Goal: Task Accomplishment & Management: Manage account settings

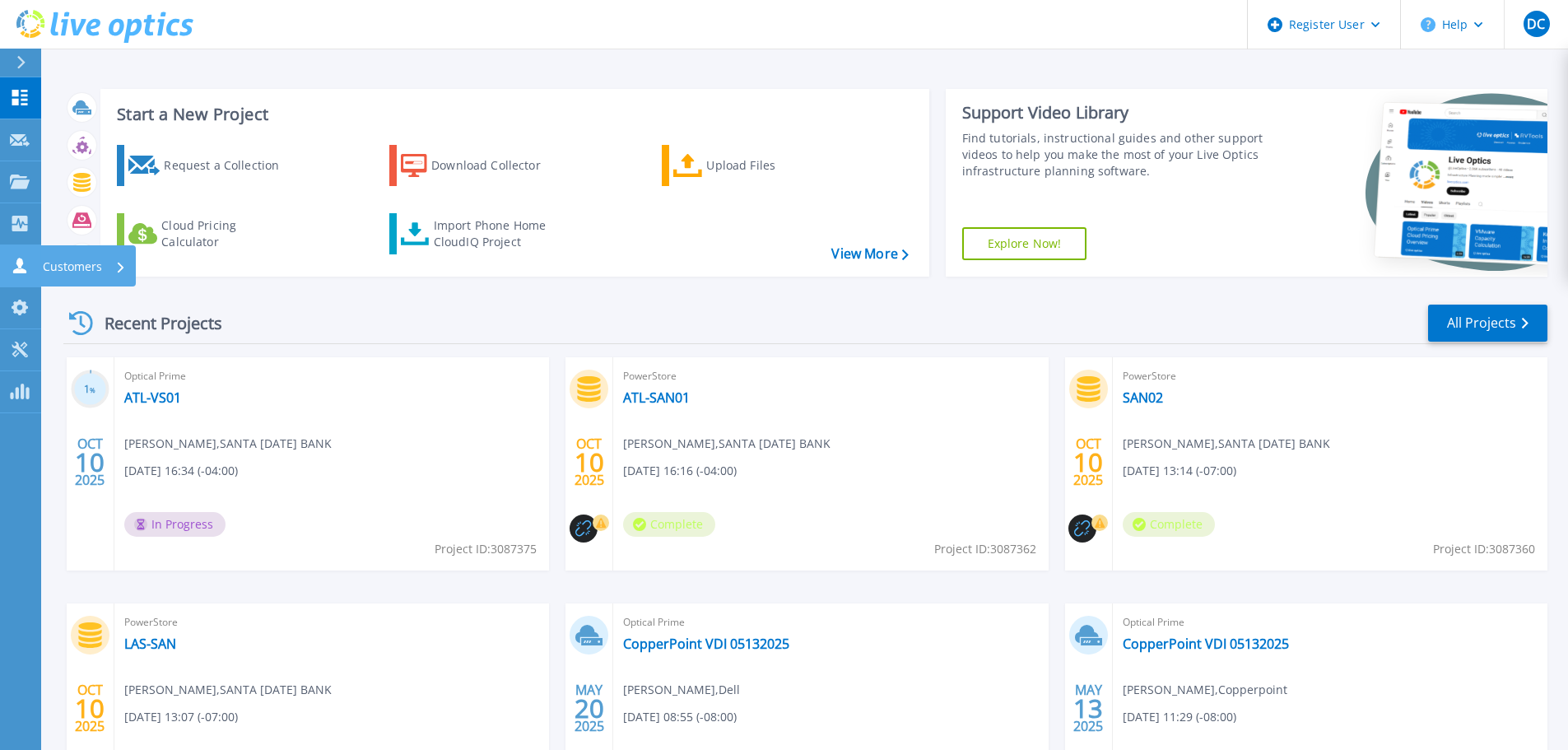
click at [107, 267] on div "Customers" at bounding box center [84, 266] width 83 height 42
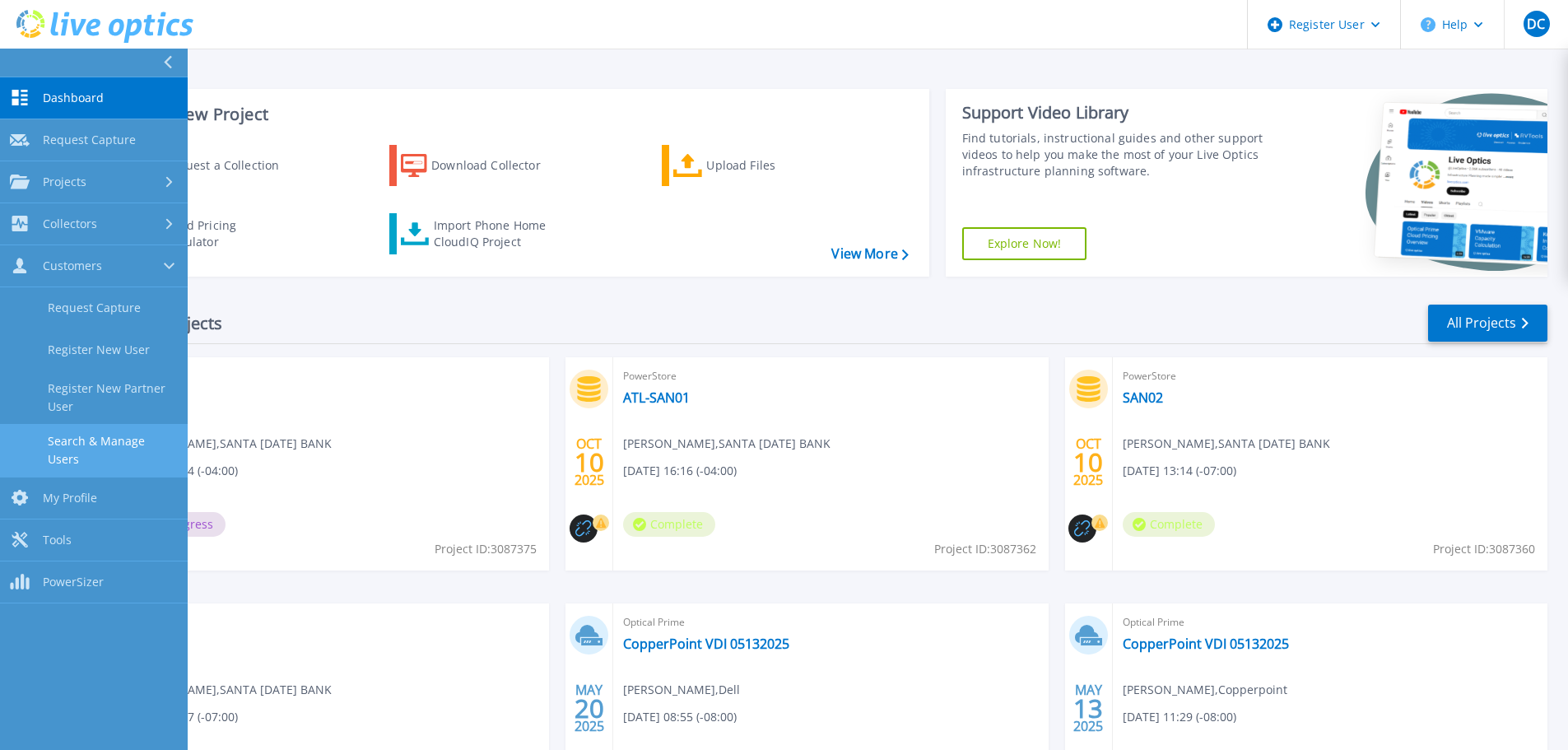
click at [137, 447] on link "Search & Manage Users" at bounding box center [94, 449] width 188 height 52
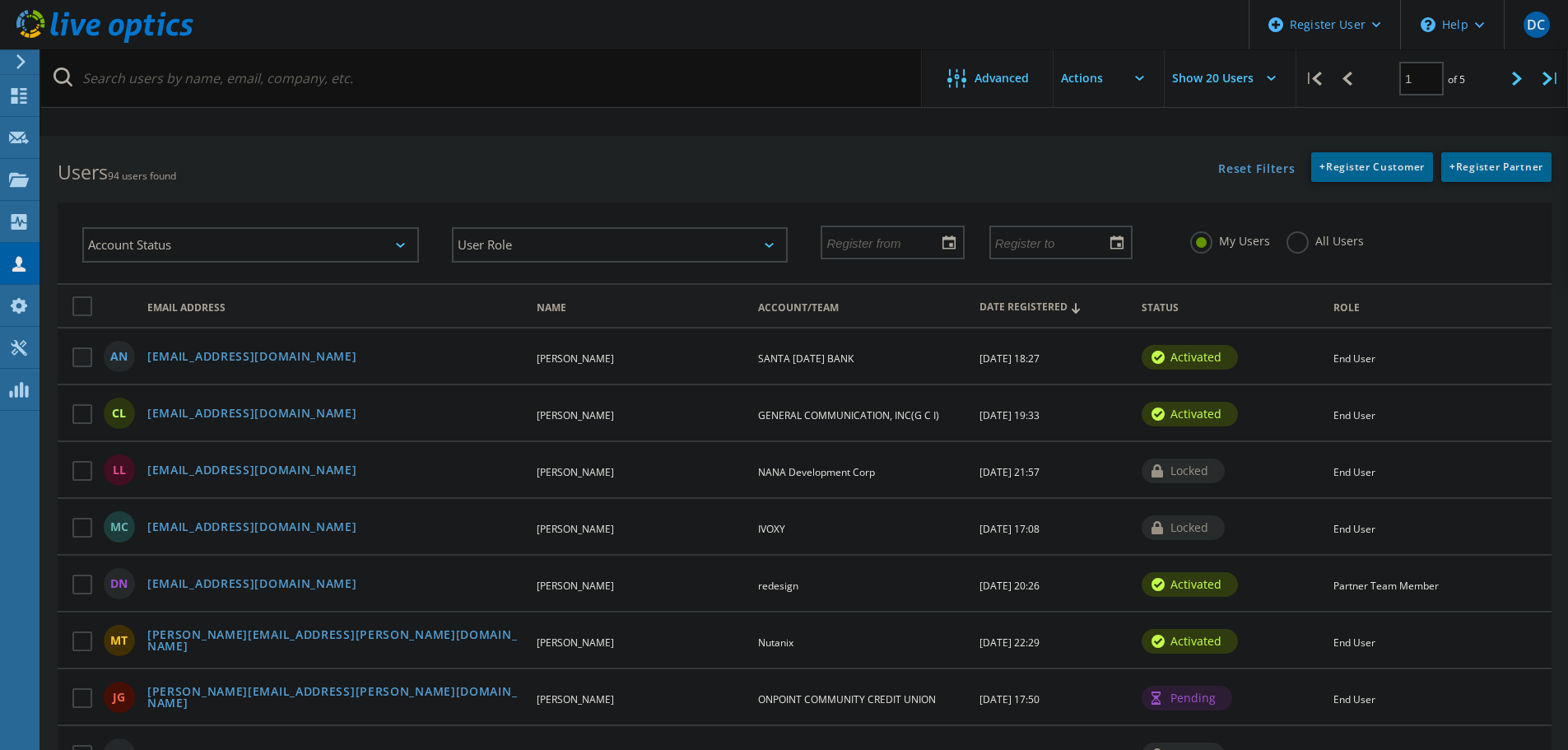
click at [74, 355] on label at bounding box center [86, 356] width 27 height 19
click at [0, 0] on input "checkbox" at bounding box center [0, 0] width 0 height 0
click at [236, 361] on link "anazem@ppbi.com" at bounding box center [252, 357] width 210 height 14
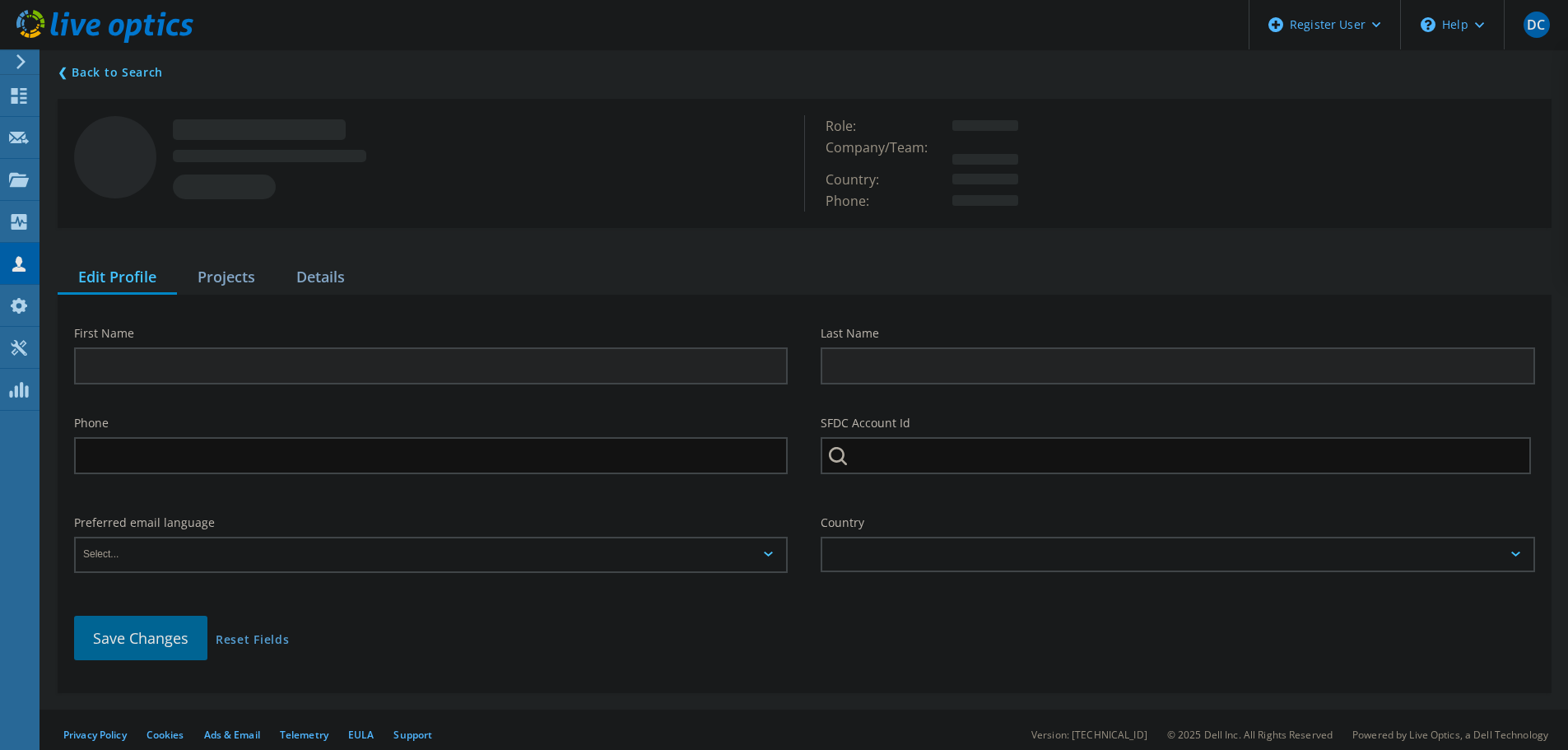
type input "Amir"
type input "Nazem"
type input "SANTA LUCIA BANK"
type input "English"
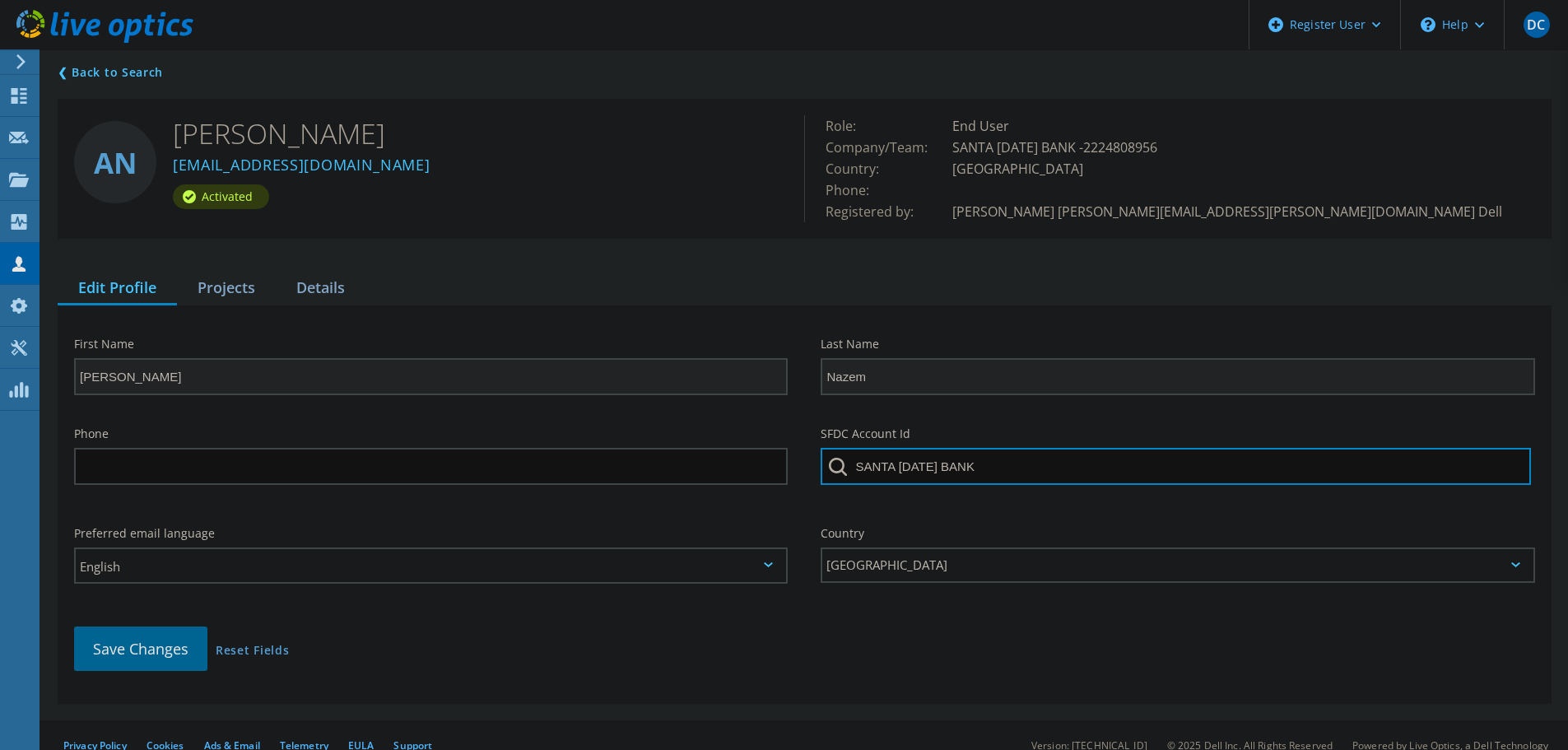
click at [912, 471] on input "SANTA LUCIA BANK" at bounding box center [1175, 466] width 710 height 37
drag, startPoint x: 983, startPoint y: 469, endPoint x: 834, endPoint y: 463, distance: 149.1
click at [834, 463] on div "SANTA LUCIA BANK" at bounding box center [1177, 470] width 714 height 47
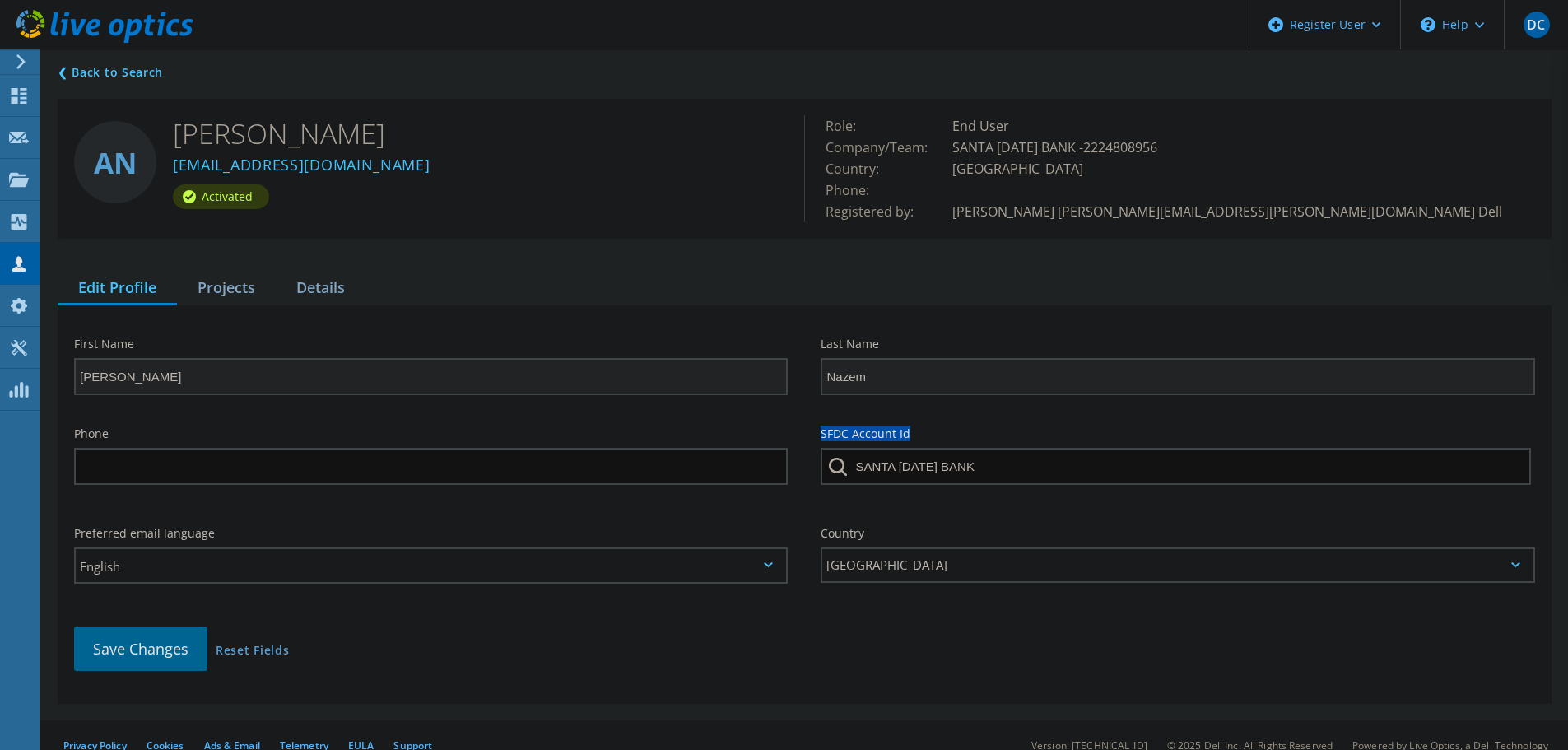
click at [804, 483] on div "Phone SFDC Account Id SANTA LUCIA BANK" at bounding box center [805, 461] width 1494 height 99
click at [238, 291] on div "Projects" at bounding box center [226, 288] width 99 height 34
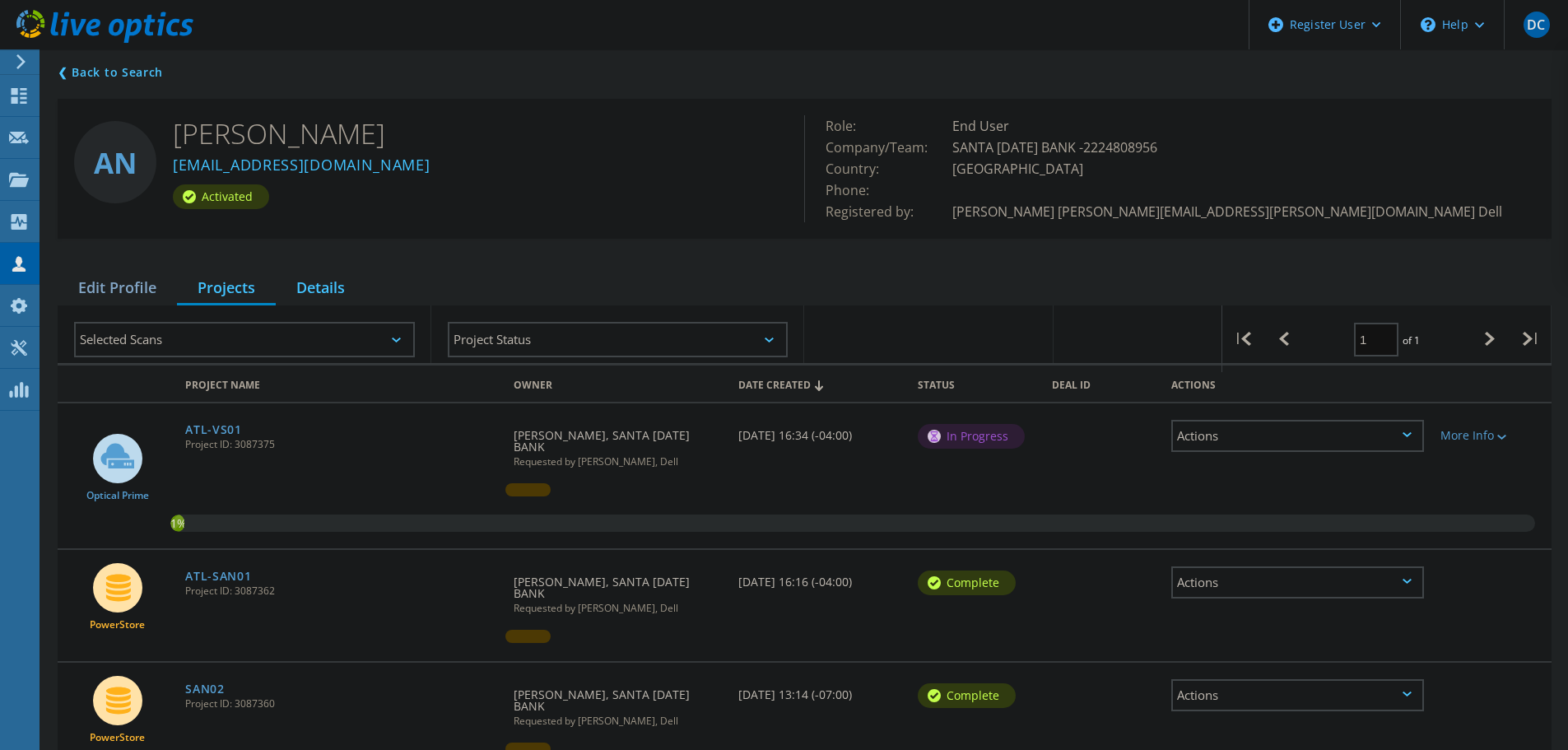
click at [304, 283] on div "Details" at bounding box center [320, 288] width 89 height 34
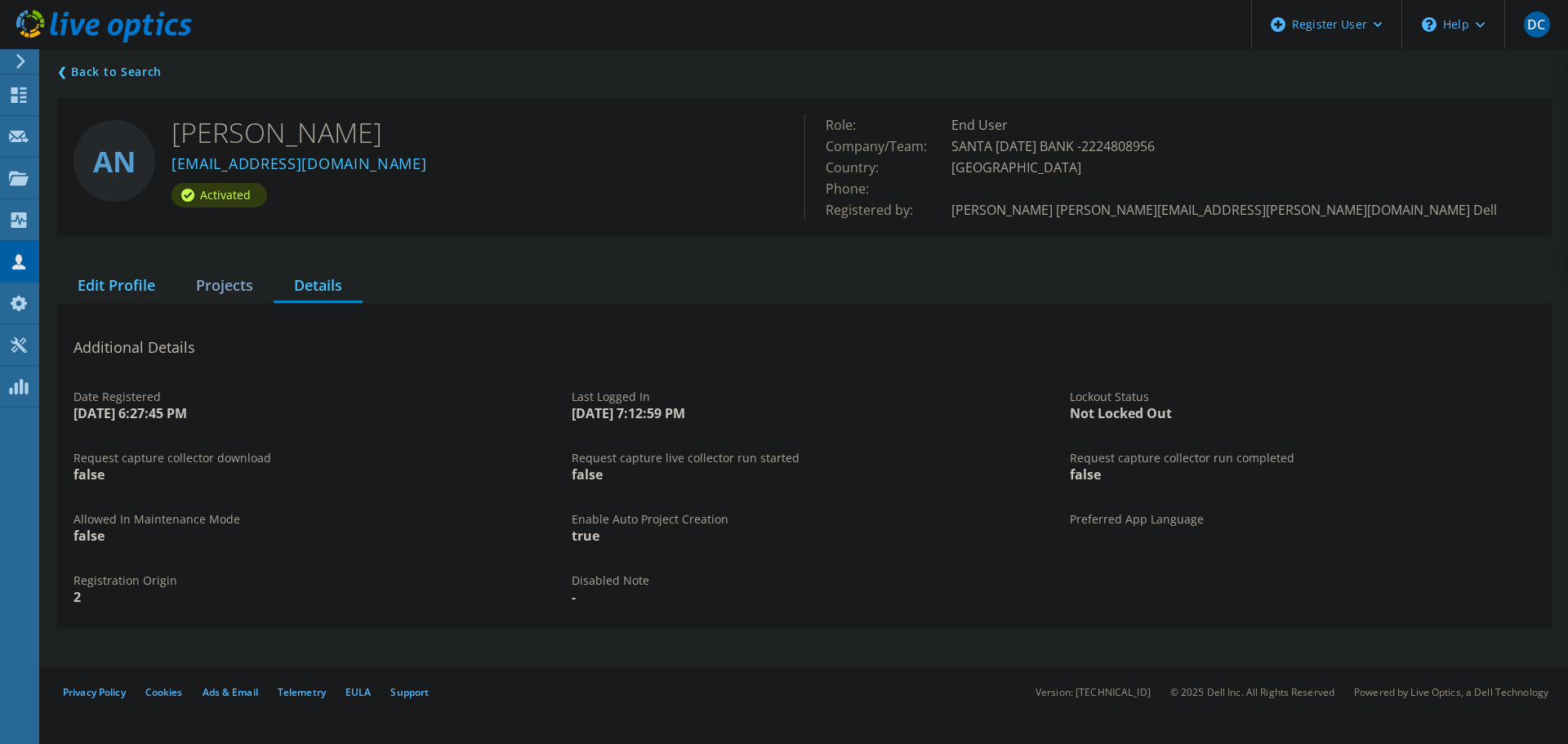
click at [133, 283] on div "Edit Profile" at bounding box center [117, 286] width 119 height 34
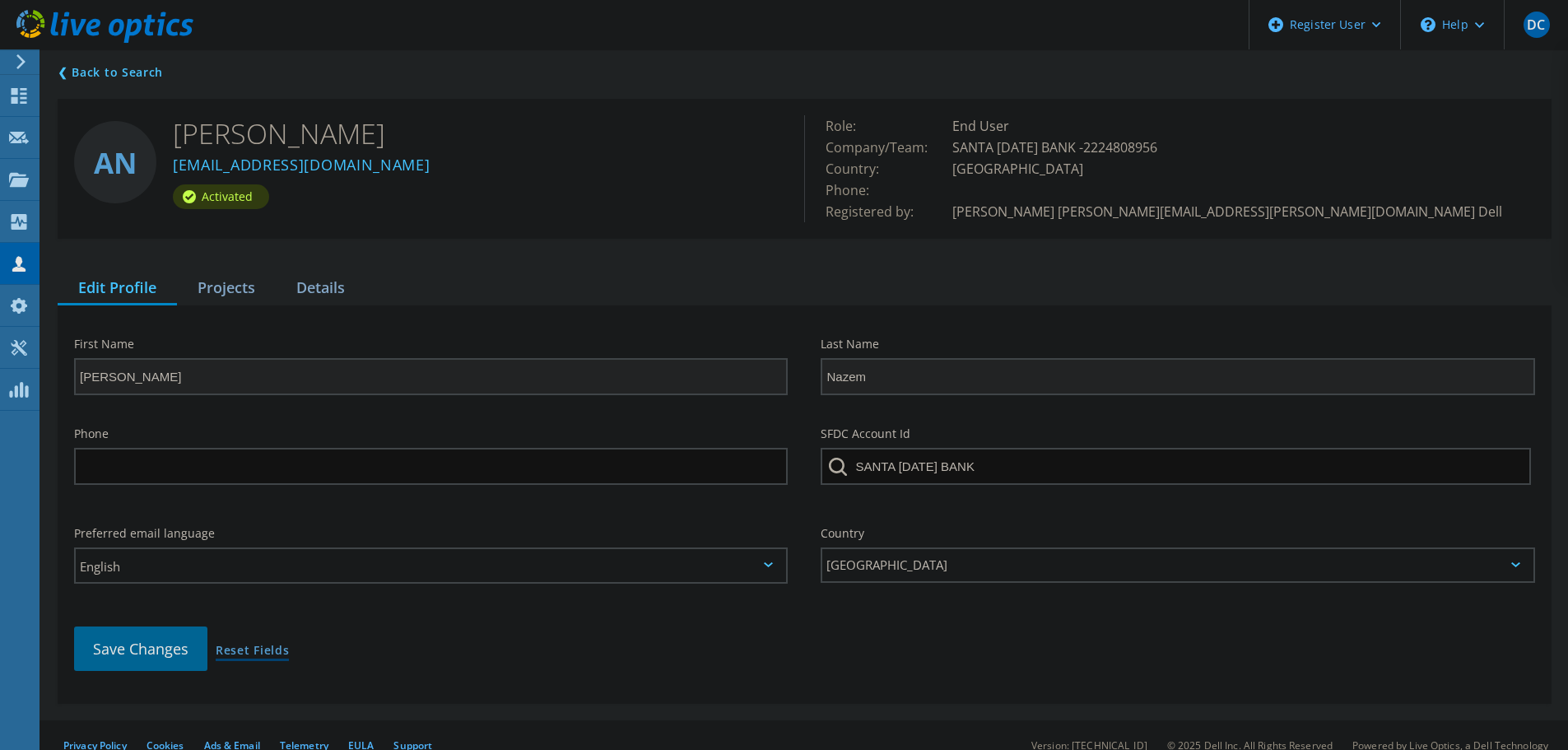
click at [276, 652] on link "Reset Fields" at bounding box center [252, 651] width 74 height 14
click at [1467, 29] on div "\n Help" at bounding box center [1452, 25] width 104 height 50
click at [1458, 109] on link "Contact Support" at bounding box center [1493, 111] width 183 height 40
click at [1125, 147] on span "SANTA LUCIA BANK -2224808956" at bounding box center [1063, 147] width 222 height 18
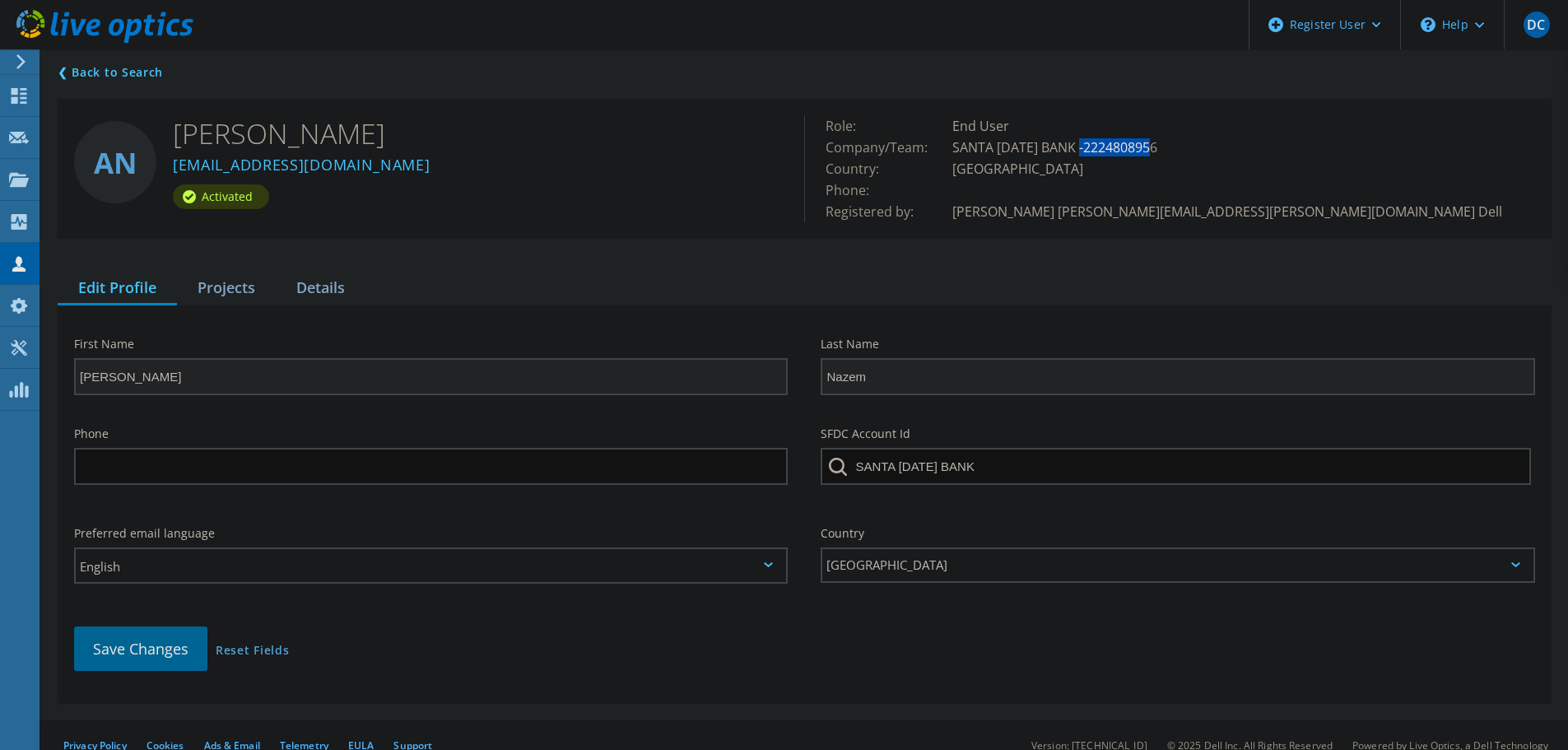
copy span "2224808956"
